Goal: Information Seeking & Learning: Learn about a topic

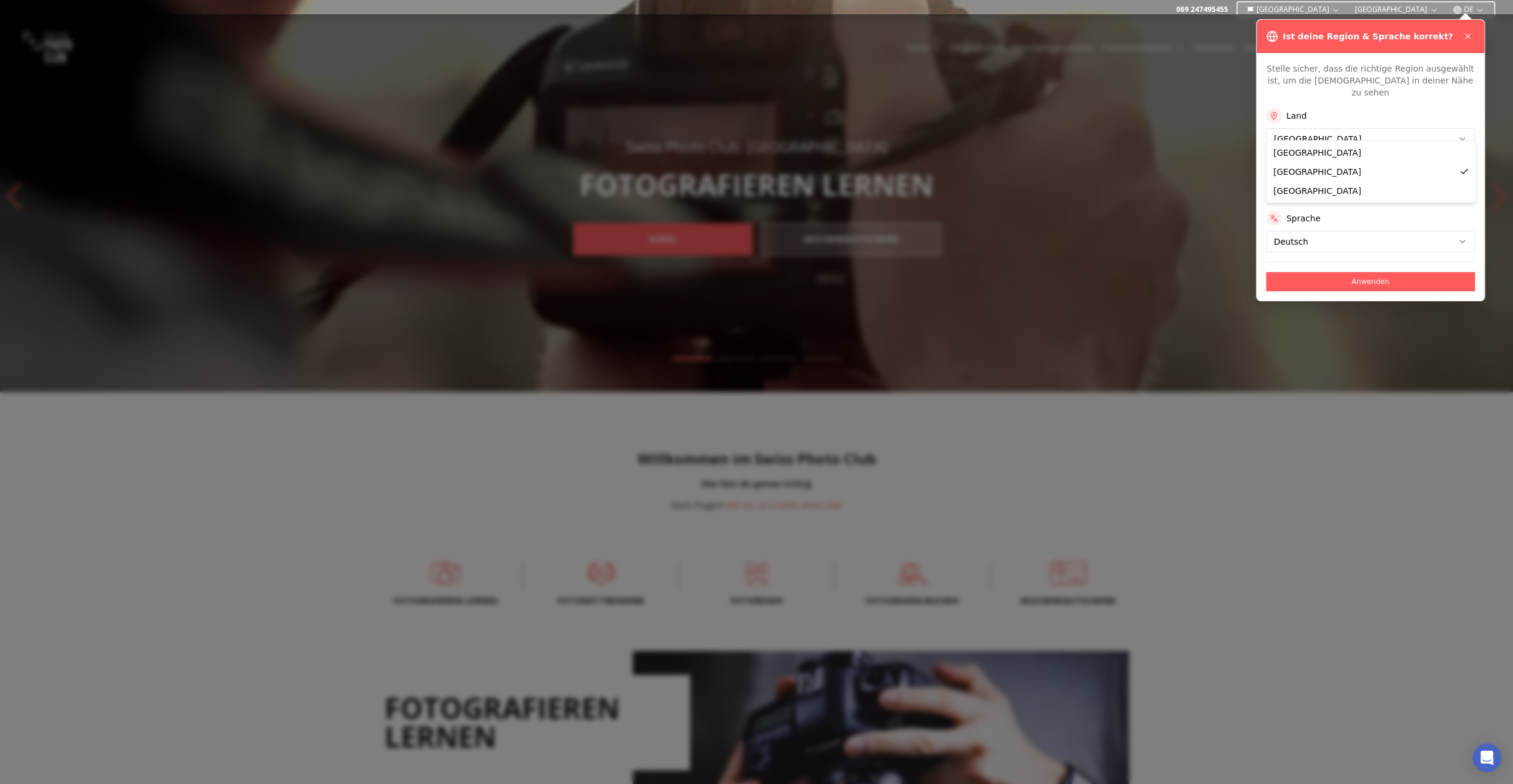
click at [1341, 272] on button "Anwenden" at bounding box center [1370, 281] width 209 height 19
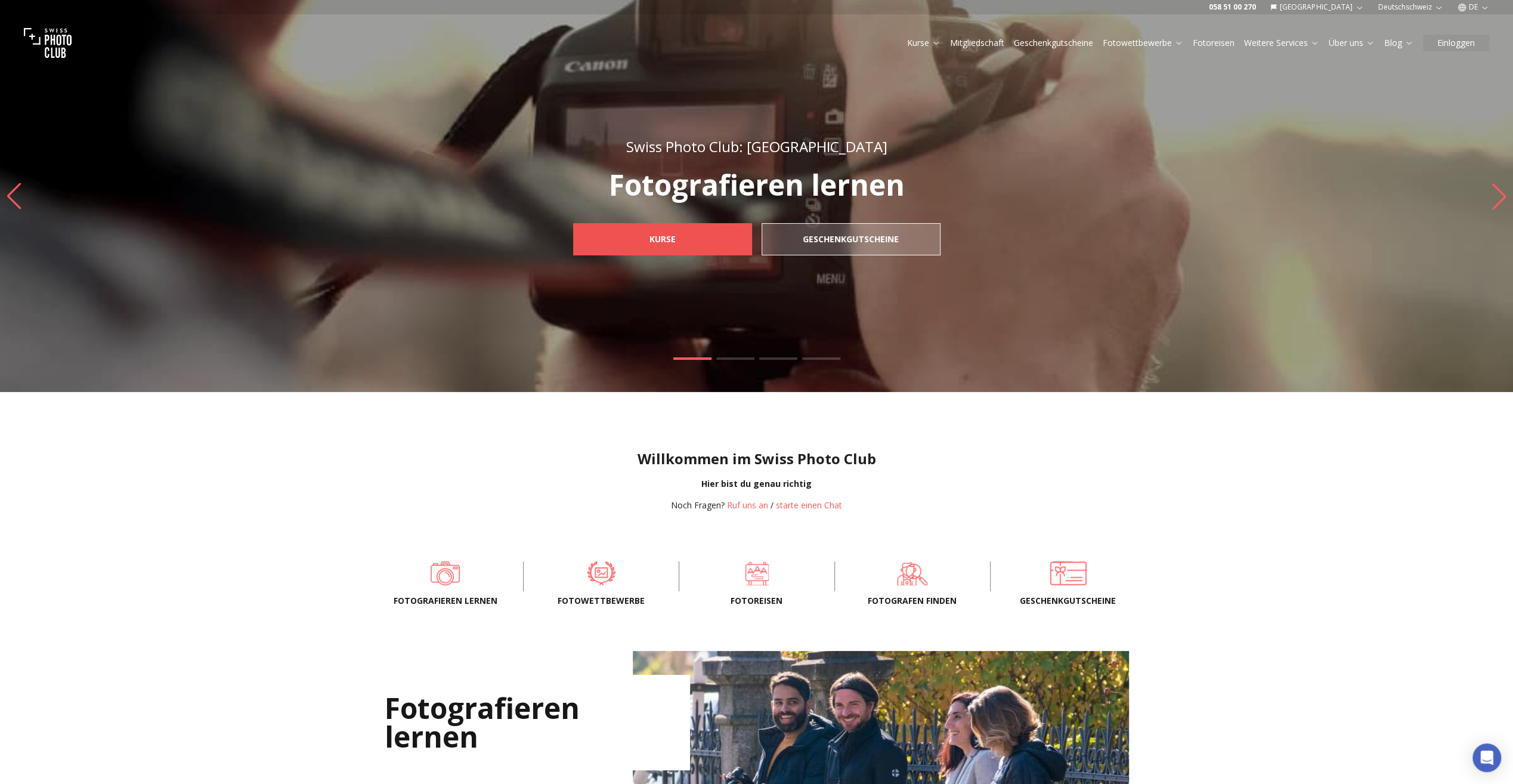
click at [702, 239] on link "Kurse" at bounding box center [663, 239] width 179 height 32
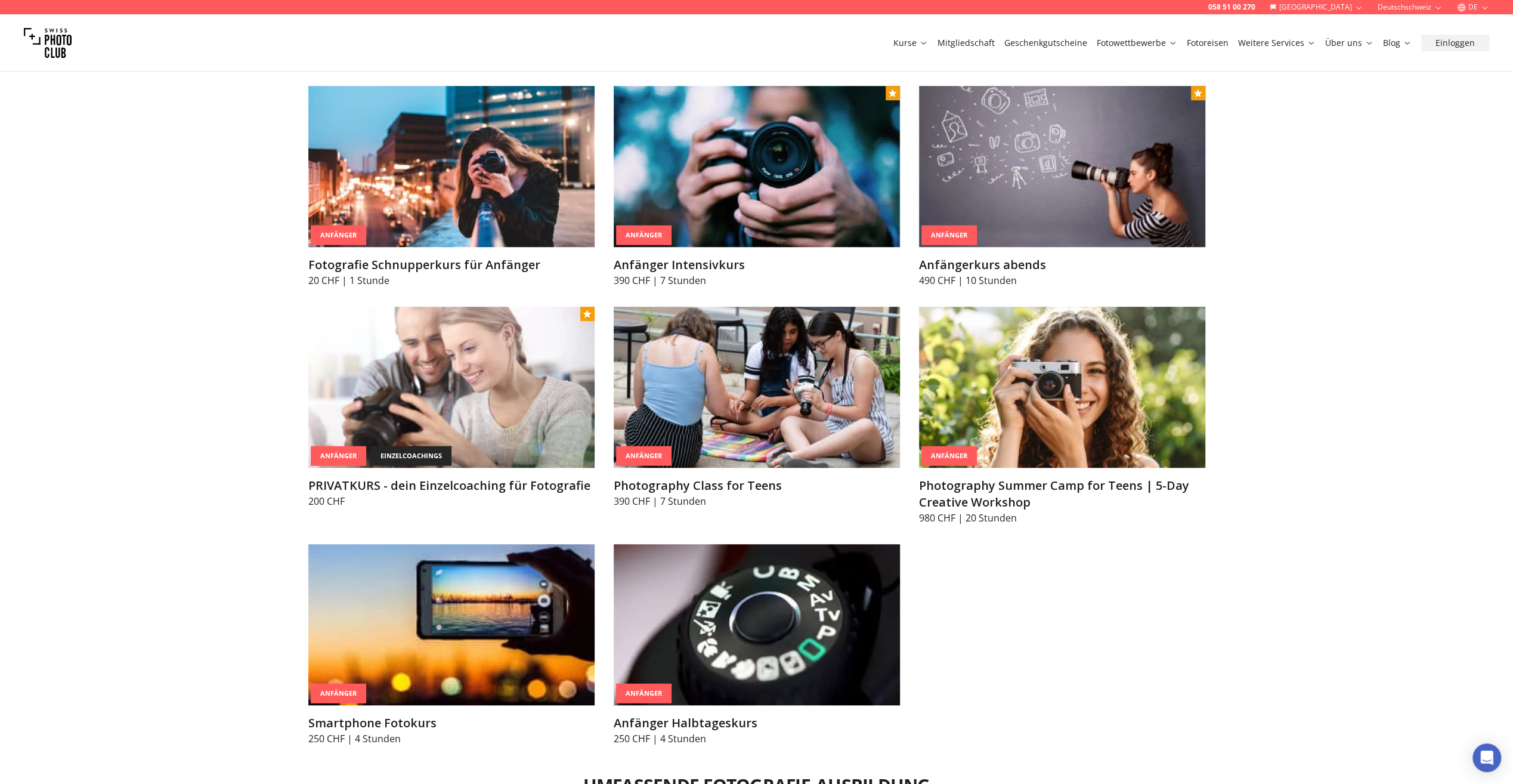
scroll to position [596, 0]
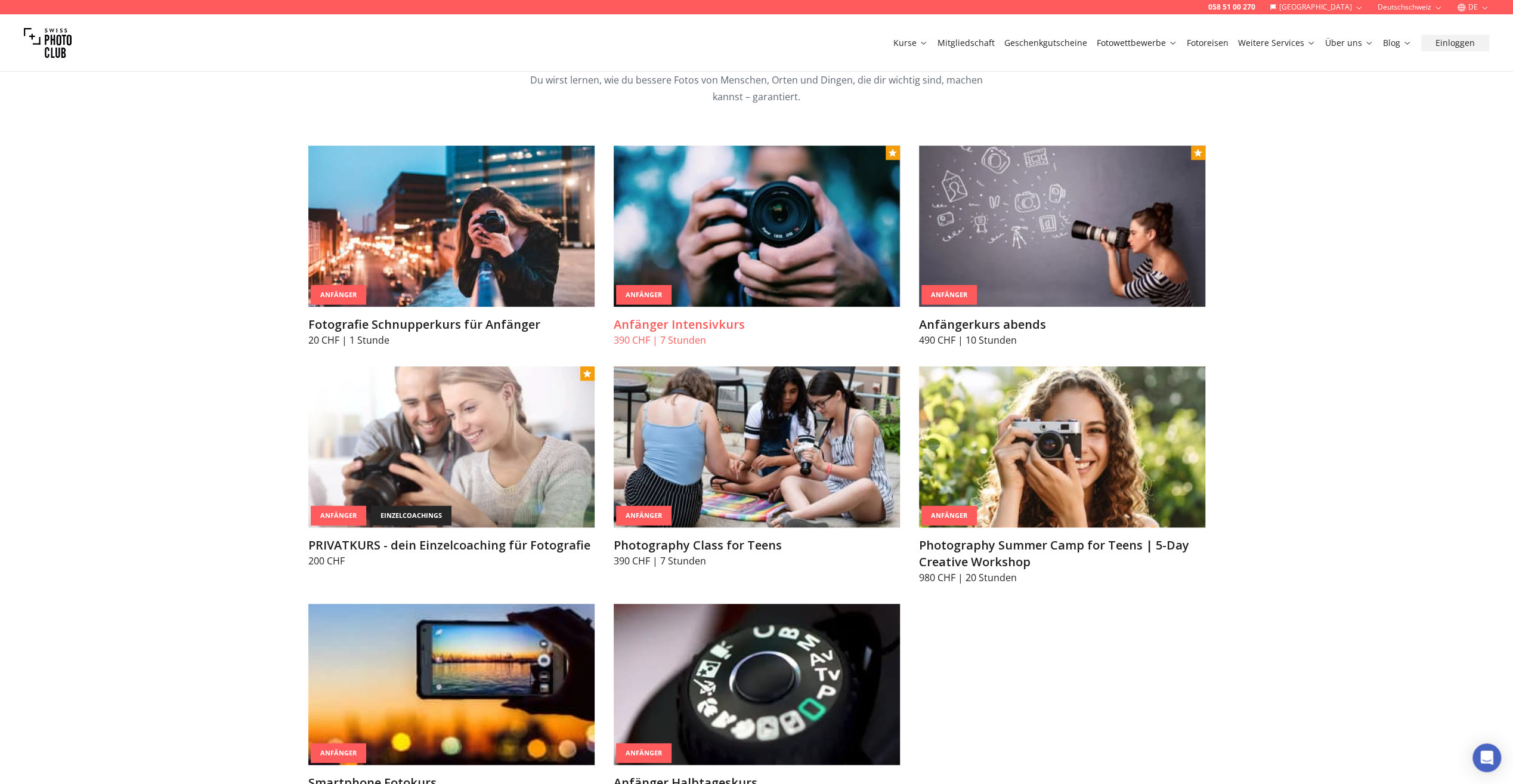
click at [819, 249] on img at bounding box center [757, 226] width 286 height 161
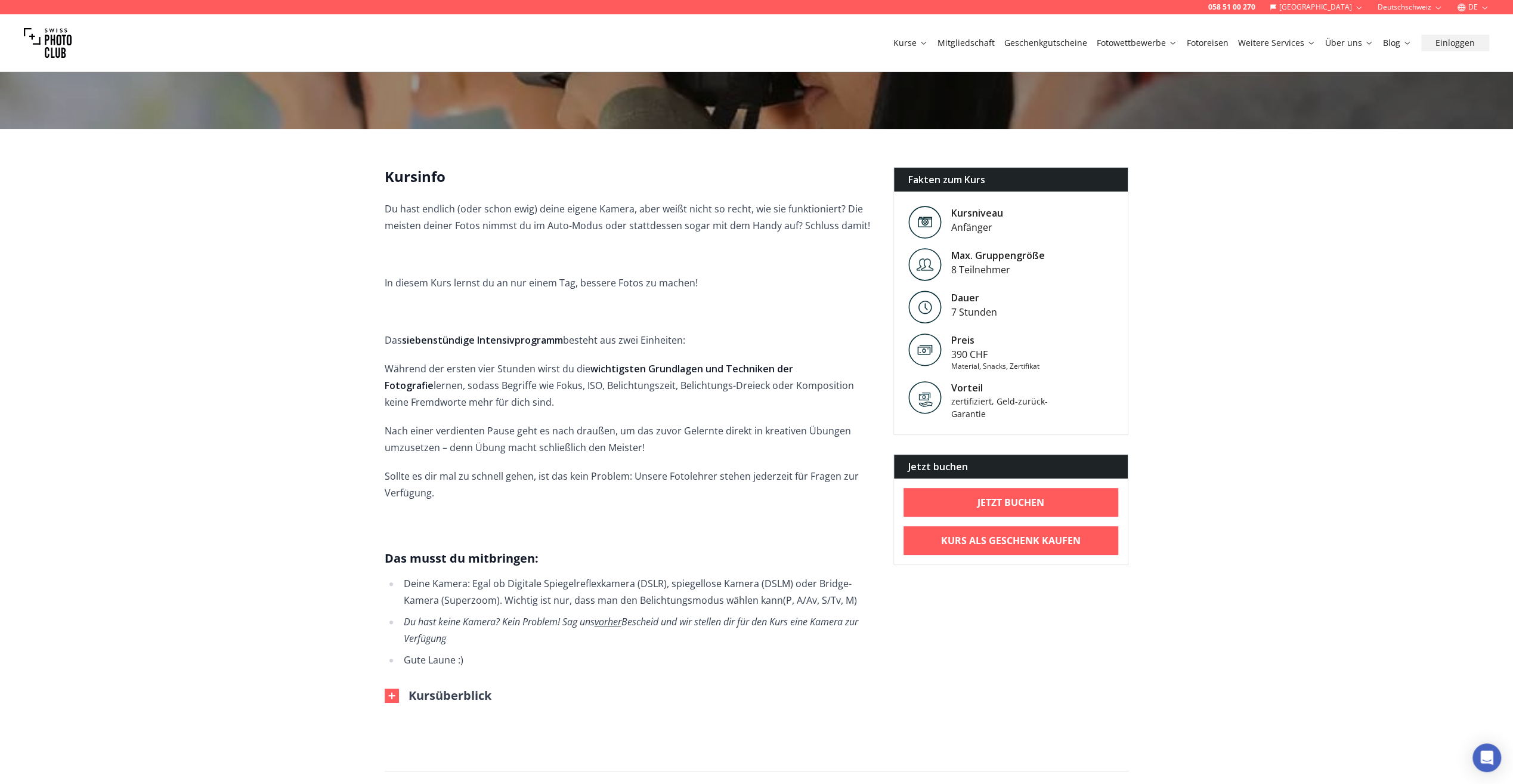
scroll to position [59, 0]
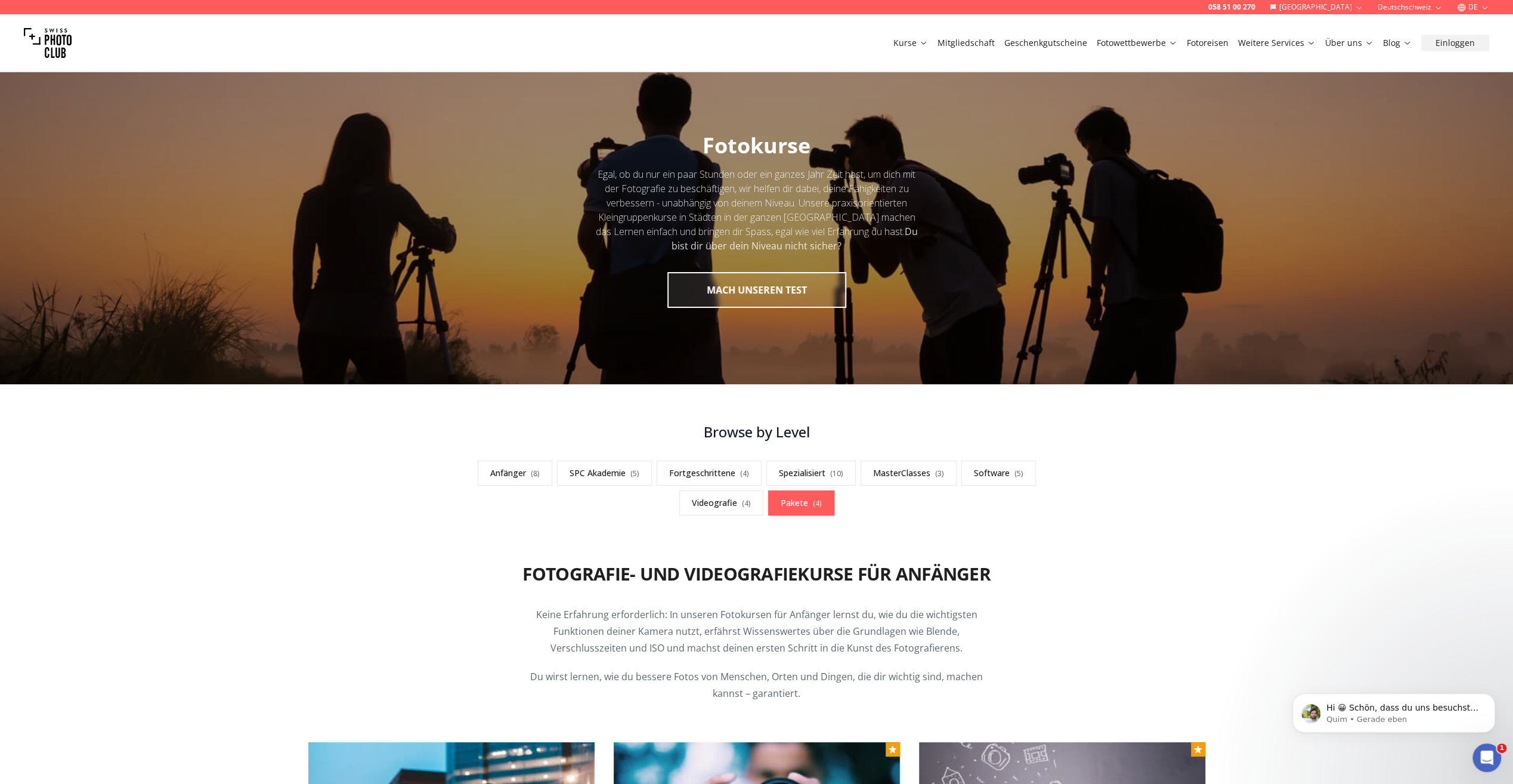
click at [824, 508] on link "Pakete ( 4 )" at bounding box center [801, 502] width 66 height 25
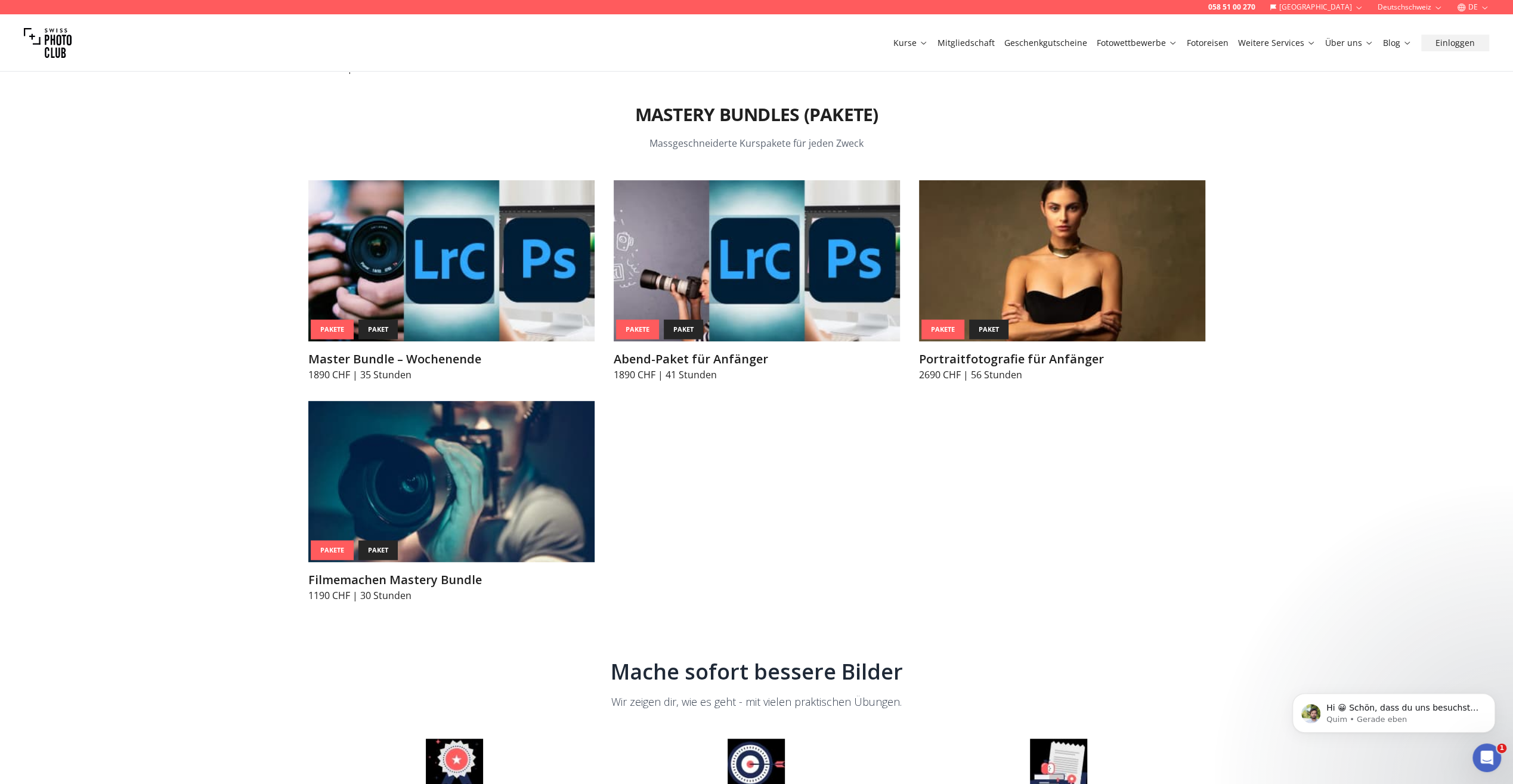
scroll to position [5288, 0]
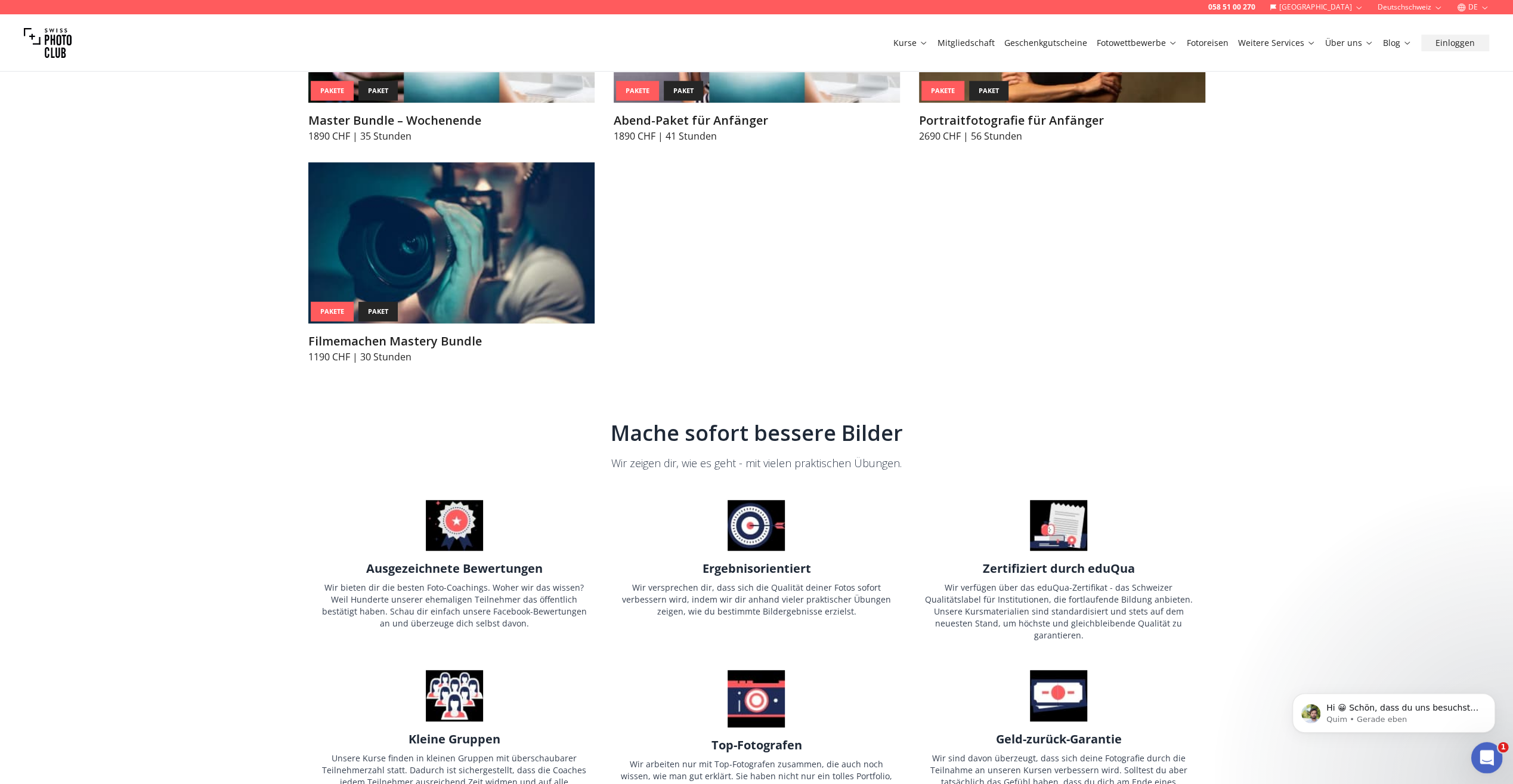
click at [1483, 755] on icon "Intercom-Nachrichtendienst öffnen" at bounding box center [1485, 756] width 20 height 20
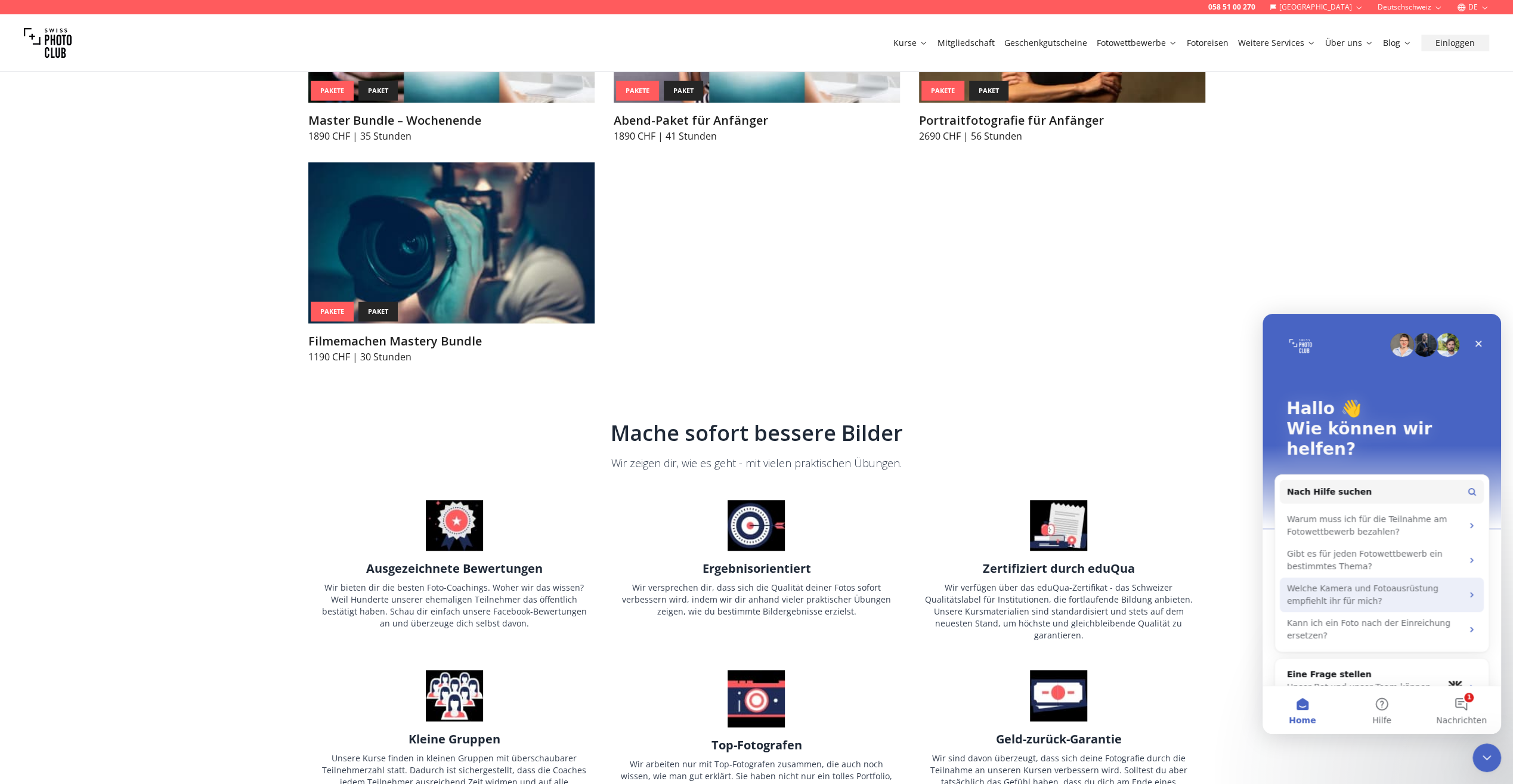
scroll to position [15, 0]
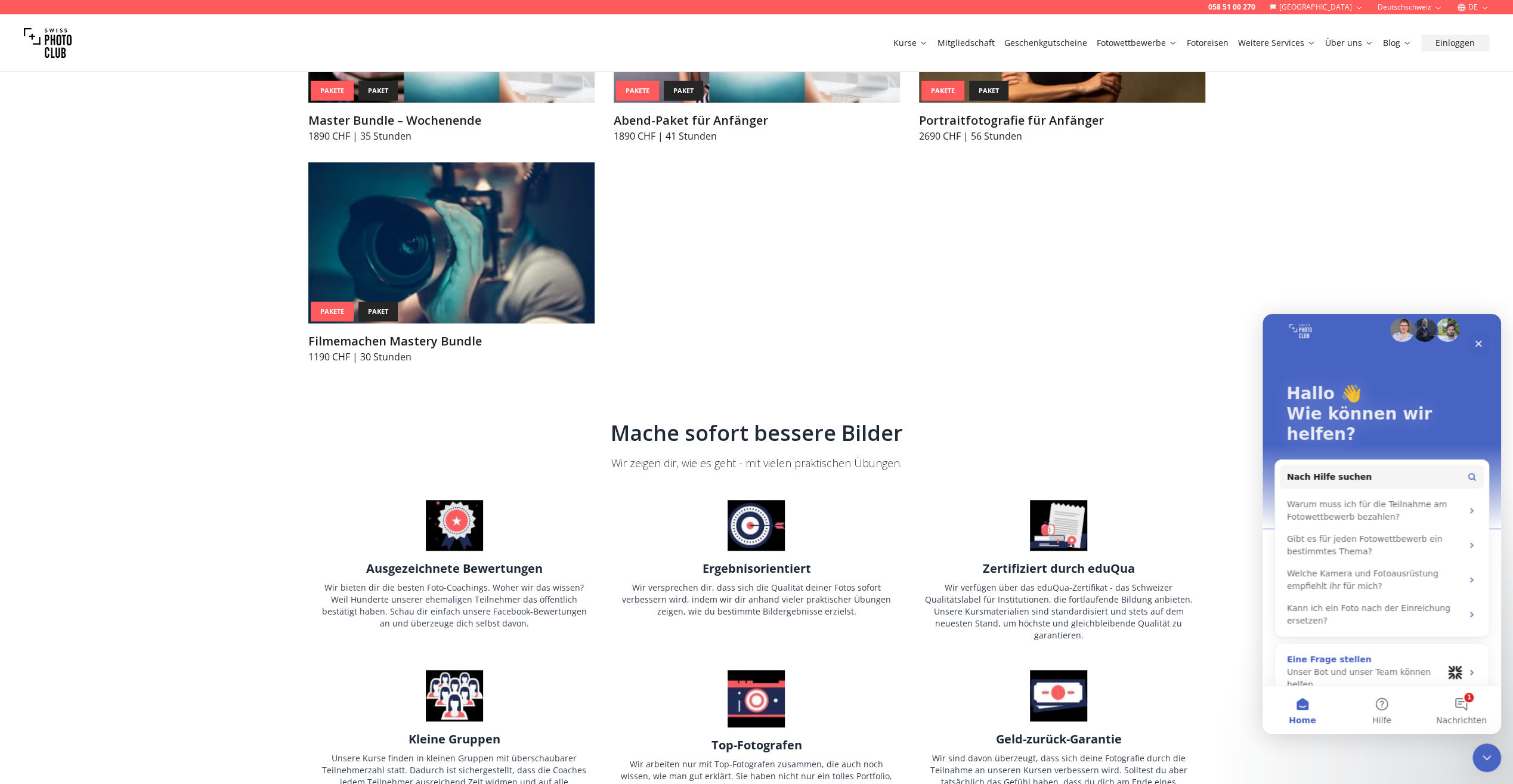
click at [1337, 666] on div "Unser Bot und unser Team können helfen" at bounding box center [1365, 678] width 156 height 25
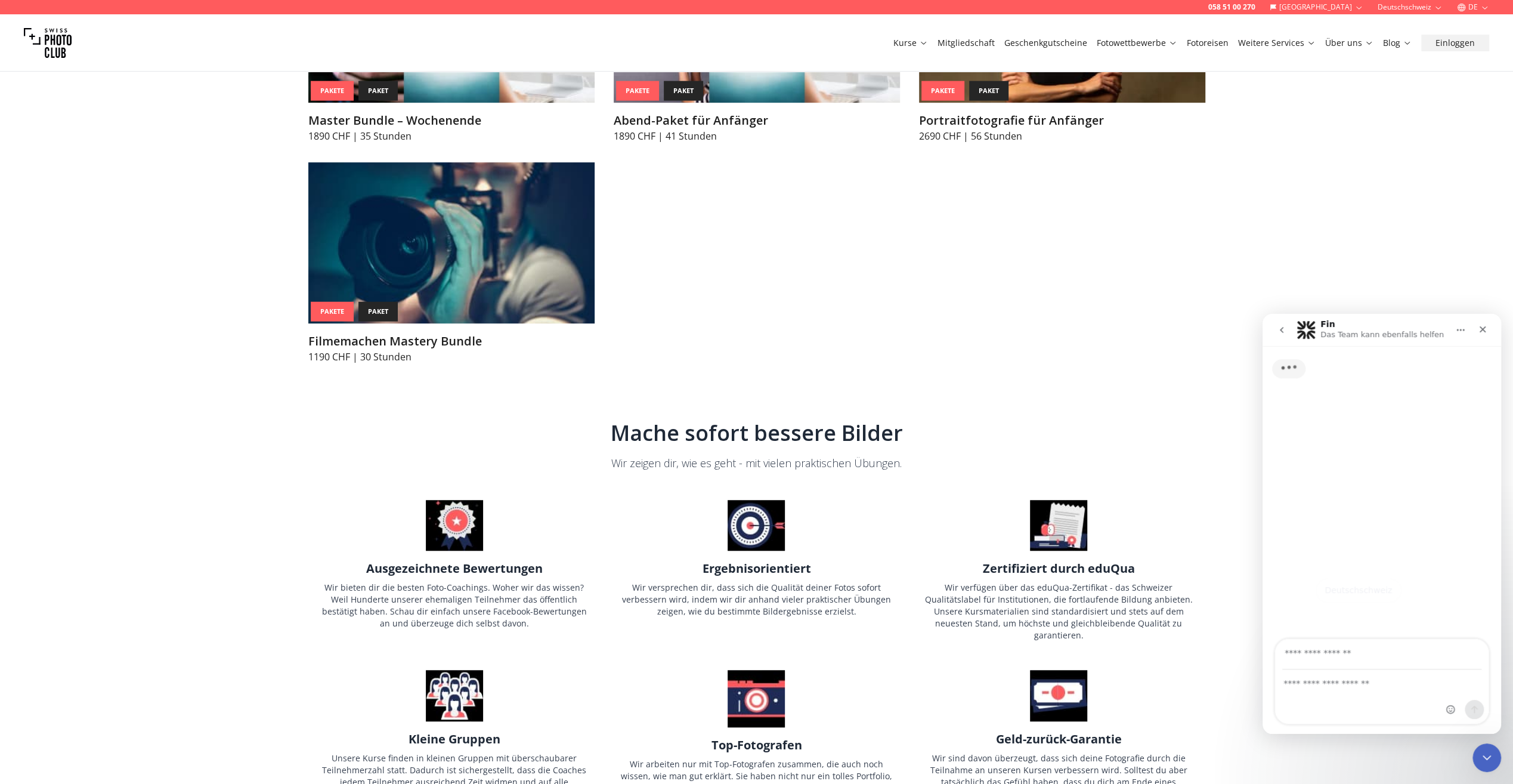
scroll to position [0, 0]
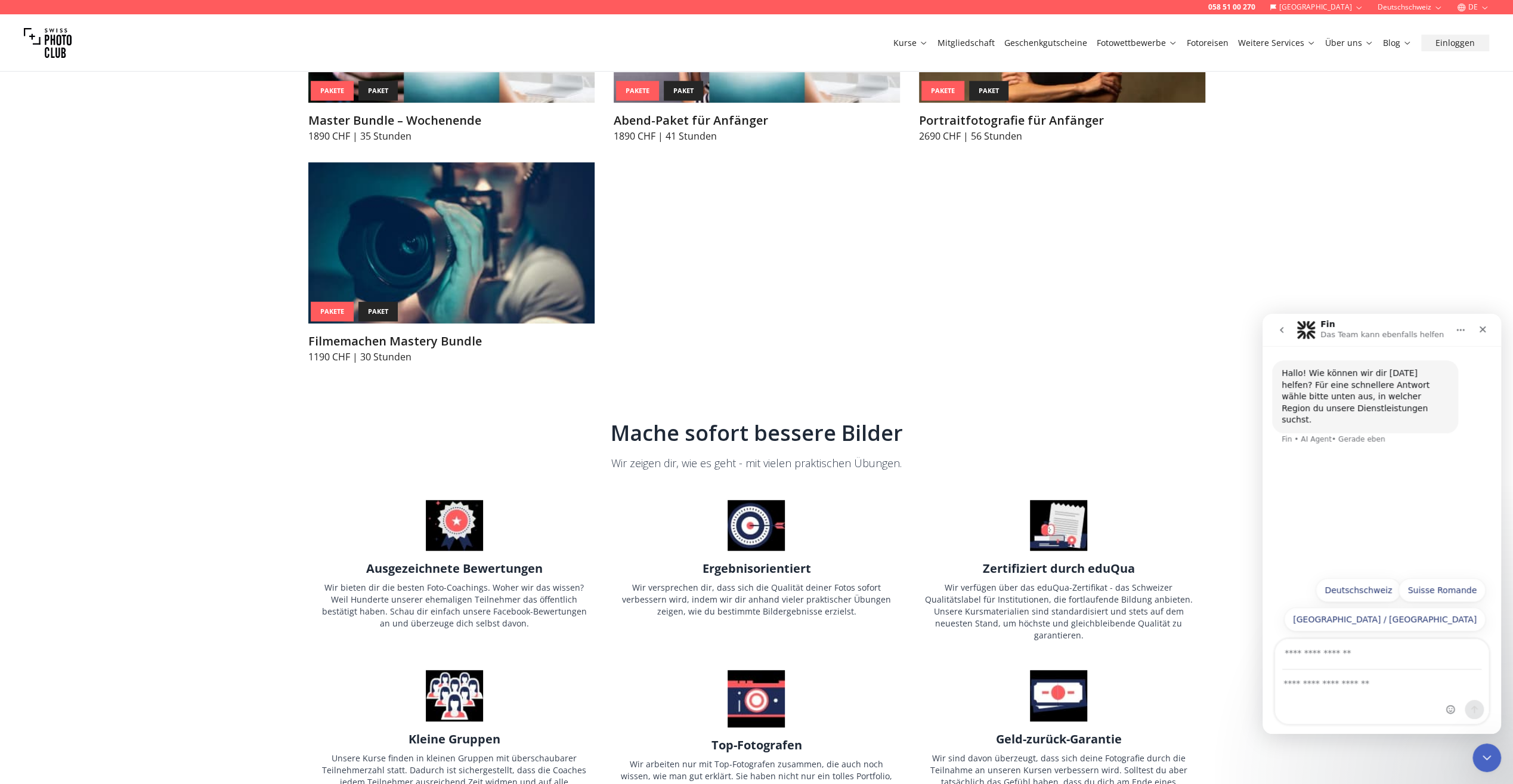
click at [1325, 655] on input "Deine E-Mail-Adresse" at bounding box center [1382, 654] width 199 height 30
type input "**********"
click at [1322, 686] on textarea "Eine Frage stellen ..." at bounding box center [1381, 679] width 213 height 20
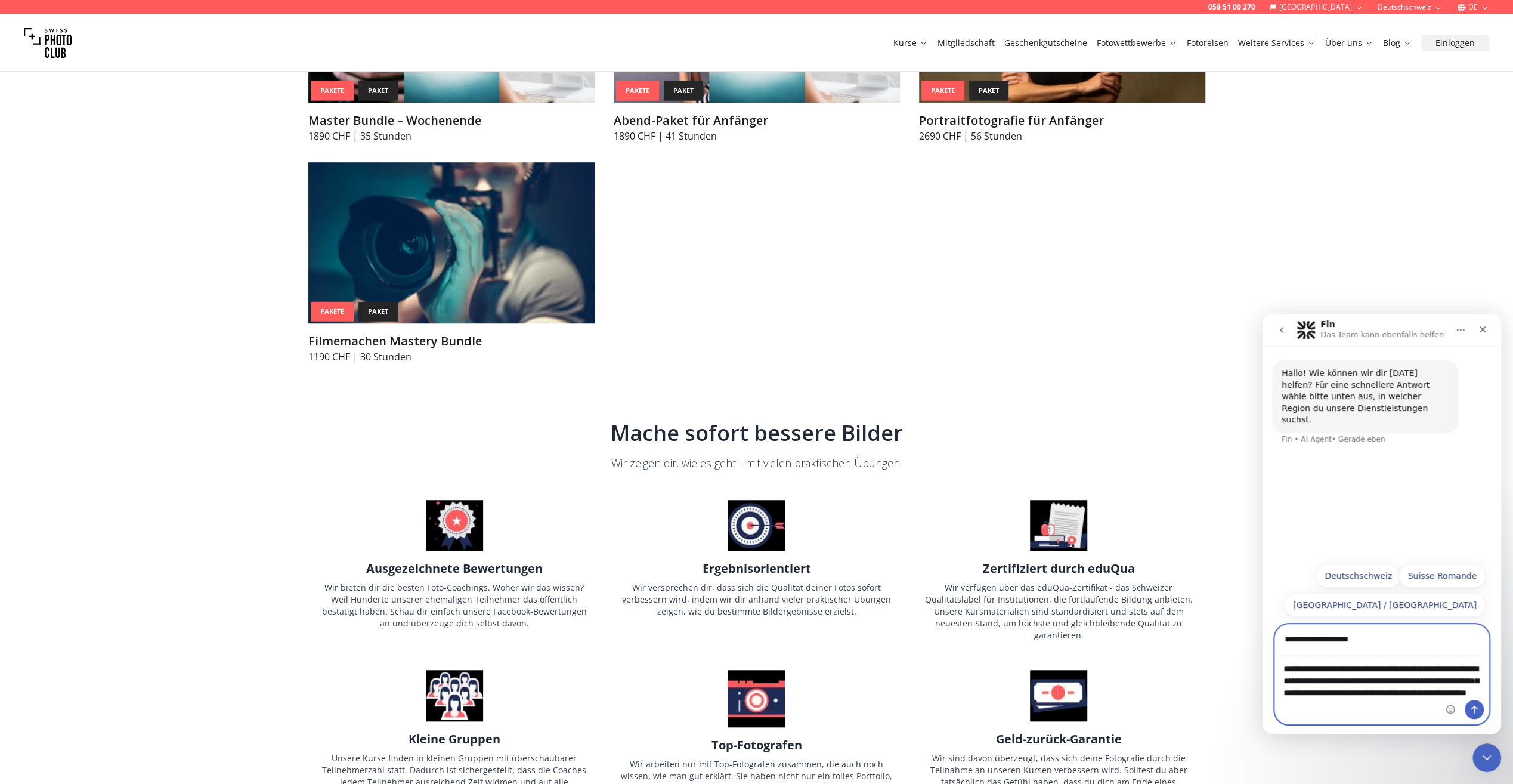
type textarea "**********"
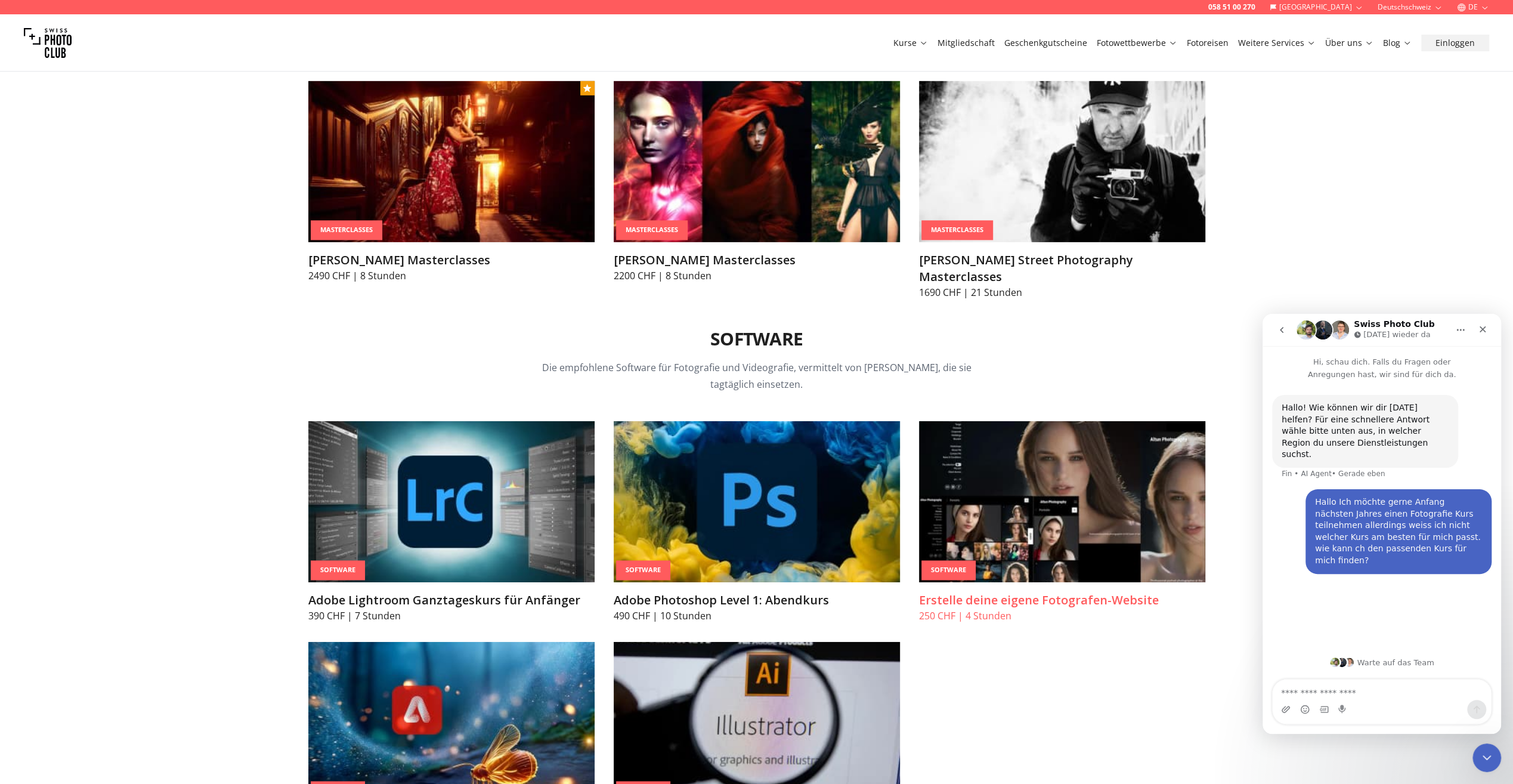
scroll to position [3379, 0]
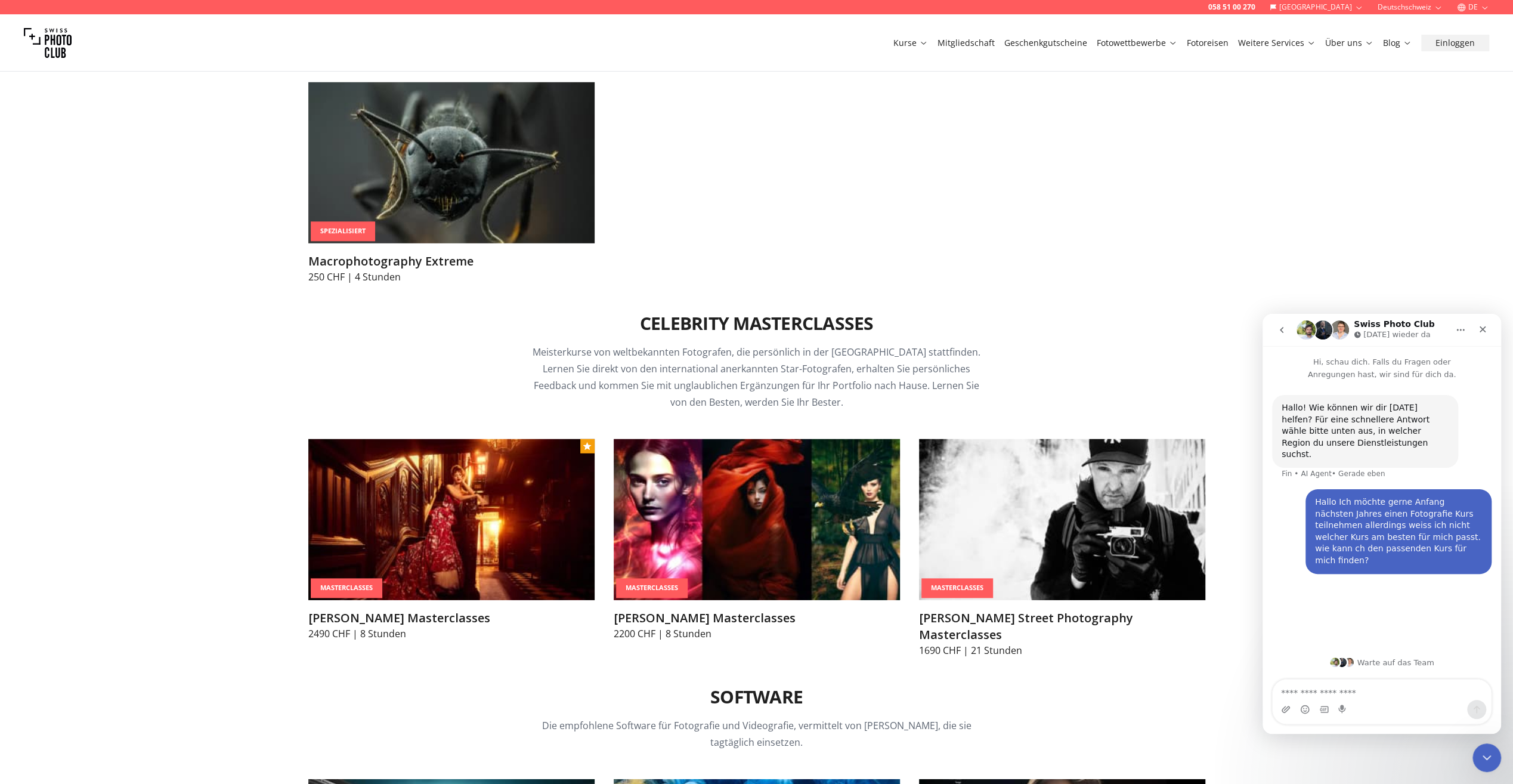
click at [967, 41] on link "Mitgliedschaft" at bounding box center [966, 43] width 57 height 12
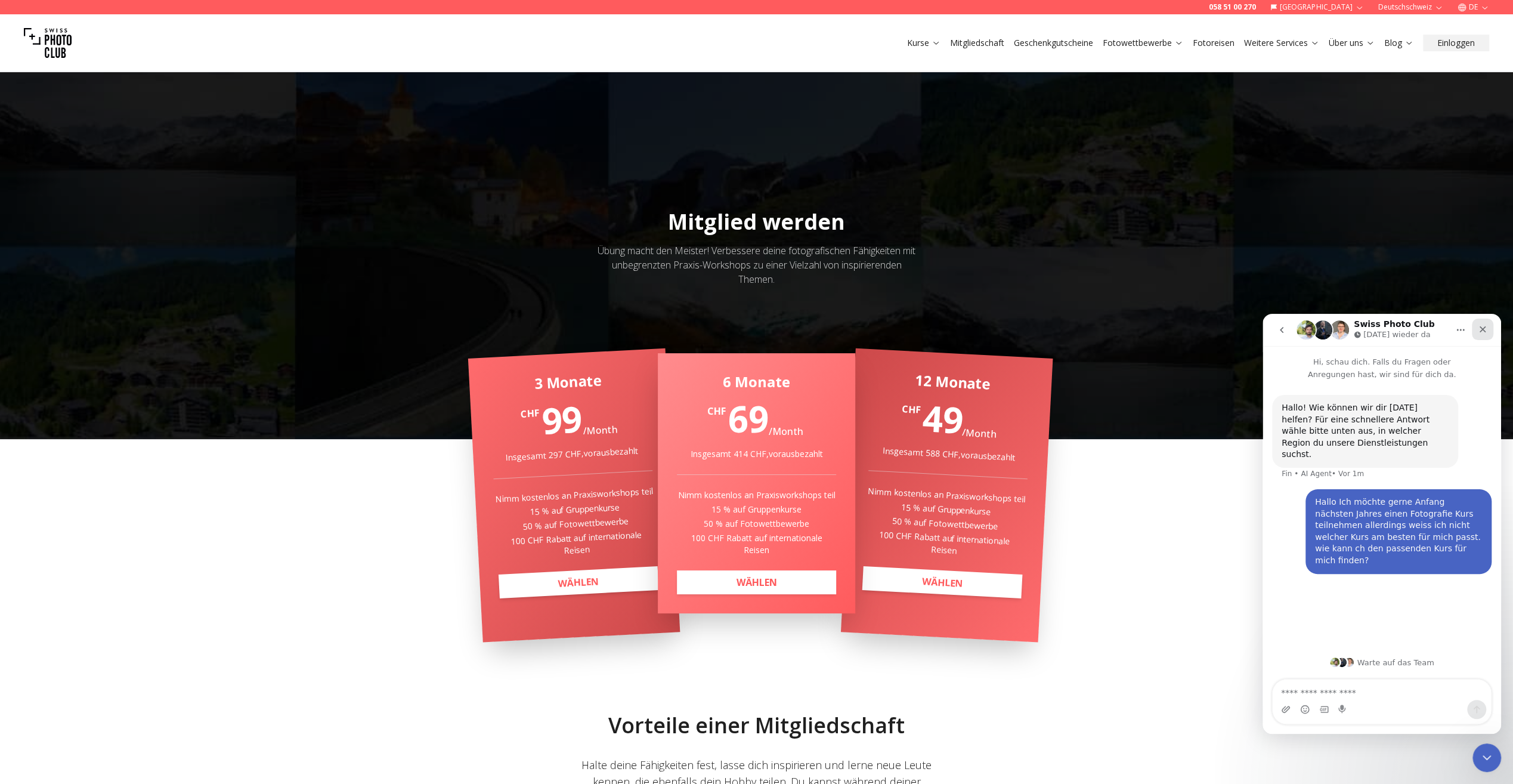
click at [1484, 329] on icon "Schließen" at bounding box center [1482, 329] width 10 height 10
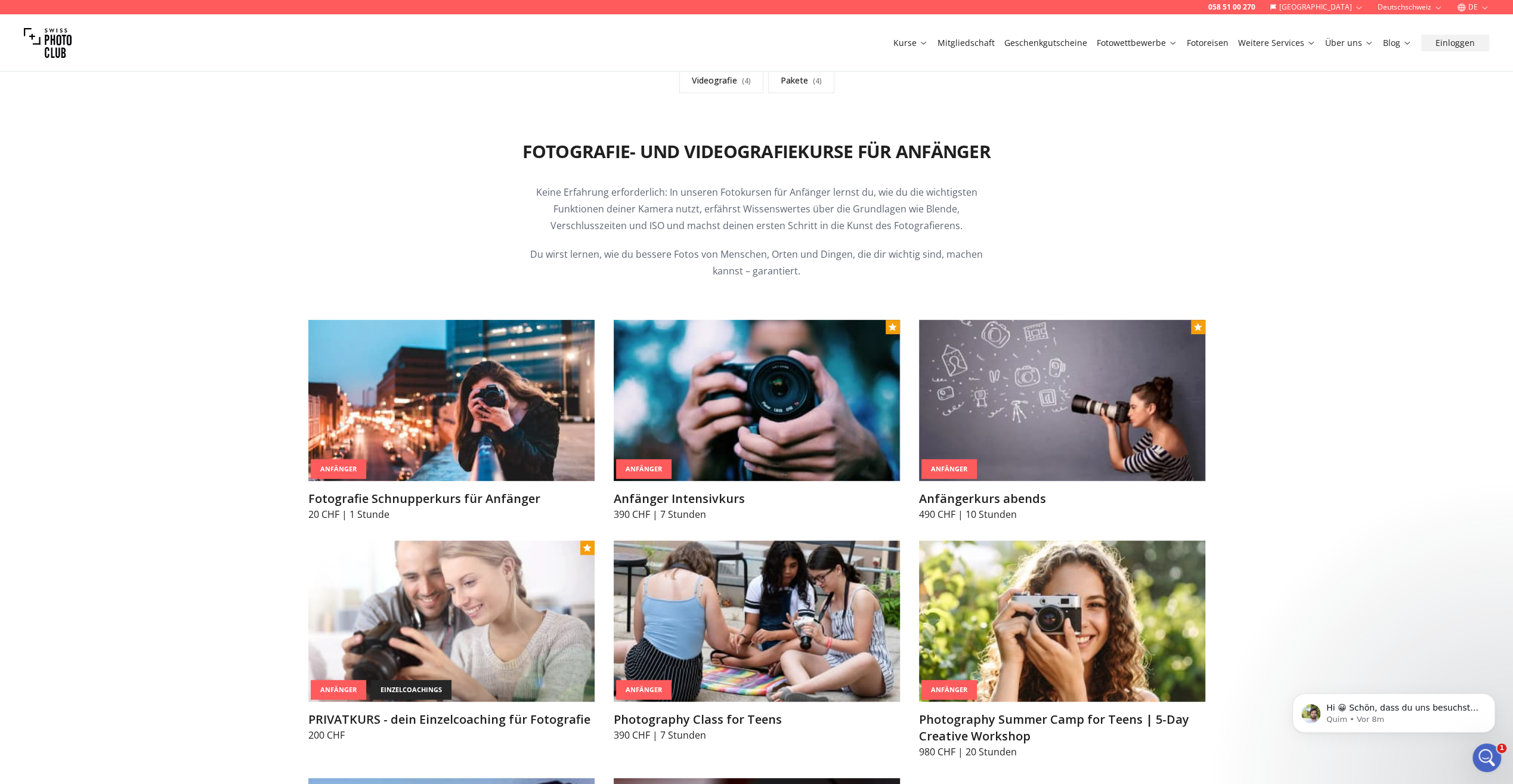
scroll to position [5049, 0]
